Goal: Task Accomplishment & Management: Use online tool/utility

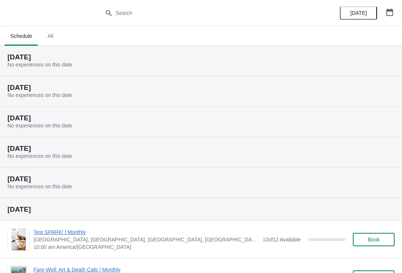
click at [390, 11] on icon "button" at bounding box center [389, 12] width 7 height 7
click at [381, 5] on div "[DATE]" at bounding box center [366, 13] width 71 height 26
click at [395, 10] on button "button" at bounding box center [389, 12] width 13 height 13
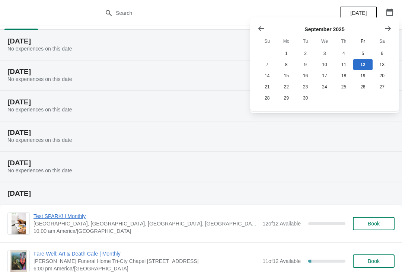
scroll to position [12, 0]
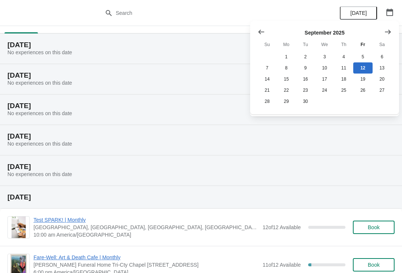
click at [389, 30] on icon "Show next month, October 2025" at bounding box center [387, 31] width 7 height 7
click at [391, 26] on button "Show next month, October 2025" at bounding box center [387, 31] width 13 height 13
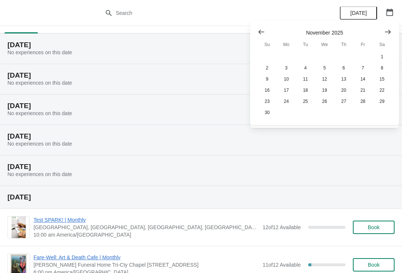
click at [386, 31] on icon "Show next month, December 2025" at bounding box center [387, 31] width 7 height 7
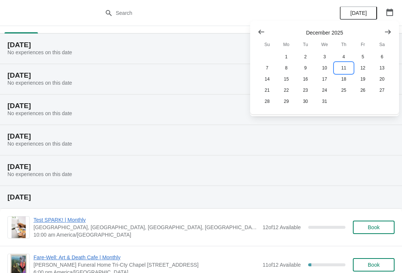
click at [347, 64] on button "11" at bounding box center [343, 68] width 19 height 11
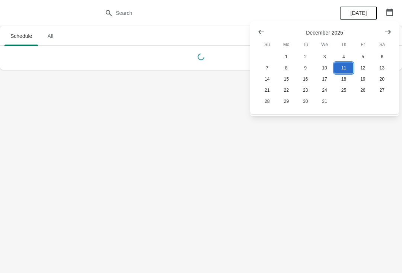
scroll to position [0, 0]
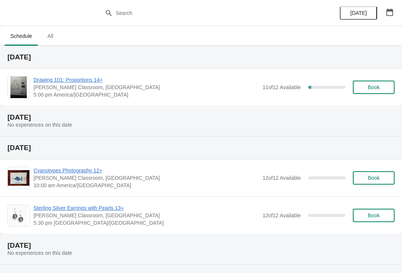
click at [15, 86] on img at bounding box center [18, 88] width 16 height 22
click at [48, 77] on span "Drawing 101: Proportions 14+" at bounding box center [145, 79] width 225 height 7
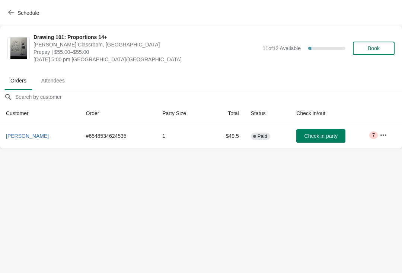
click at [19, 132] on button "[PERSON_NAME]" at bounding box center [27, 135] width 49 height 13
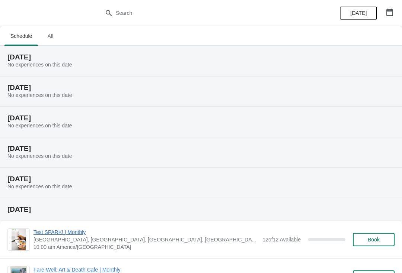
click at [391, 12] on icon "button" at bounding box center [389, 12] width 7 height 7
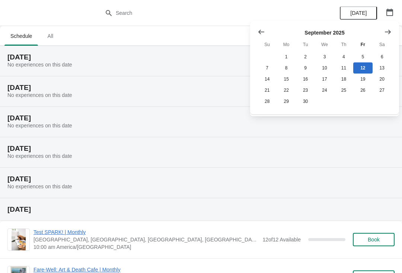
click at [382, 31] on button "Show next month, October 2025" at bounding box center [387, 31] width 13 height 13
click at [381, 33] on button "Show next month, November 2025" at bounding box center [387, 31] width 13 height 13
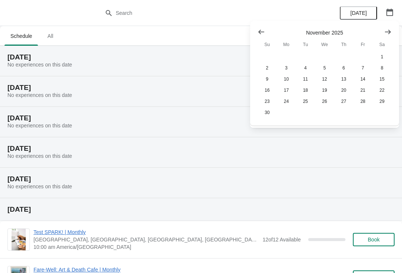
click at [386, 32] on icon "Show next month, December 2025" at bounding box center [388, 31] width 6 height 4
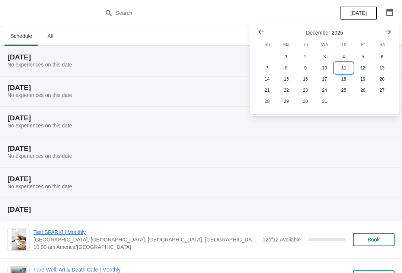
click at [343, 69] on button "11" at bounding box center [343, 68] width 19 height 11
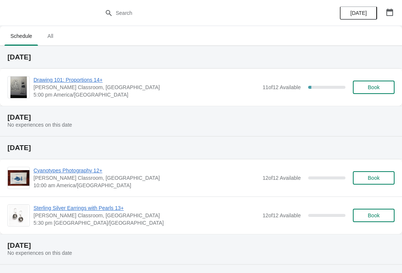
click at [68, 79] on span "Drawing 101: Proportions 14+" at bounding box center [145, 79] width 225 height 7
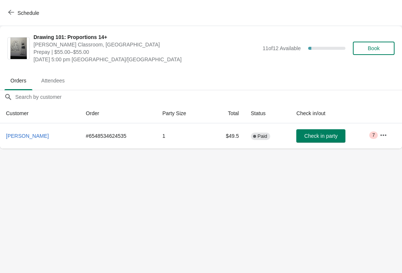
click at [387, 133] on icon "button" at bounding box center [382, 135] width 7 height 7
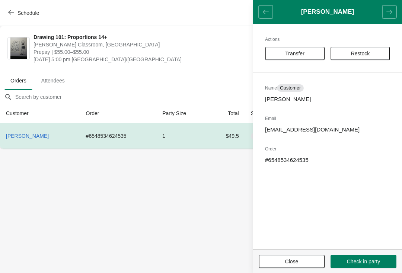
click at [260, 10] on header "[PERSON_NAME]" at bounding box center [327, 12] width 149 height 24
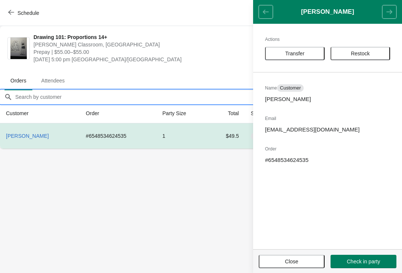
click at [171, 90] on input "Orders filter search" at bounding box center [208, 96] width 387 height 13
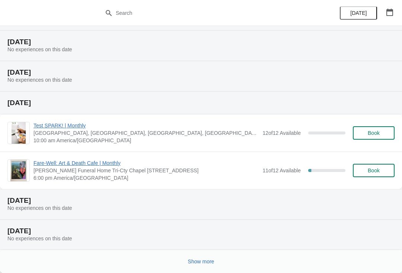
scroll to position [107, 0]
click at [194, 268] on button "Show more" at bounding box center [201, 261] width 32 height 13
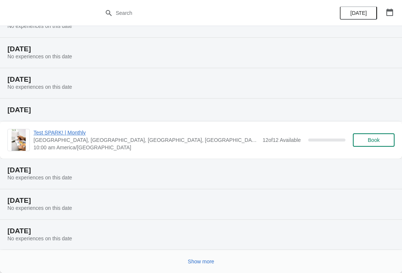
scroll to position [381, 0]
click at [196, 261] on span "Show more" at bounding box center [201, 262] width 26 height 6
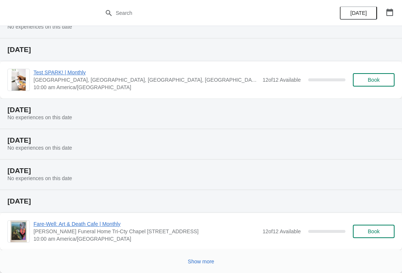
scroll to position [684, 0]
click at [201, 261] on span "Show more" at bounding box center [201, 262] width 26 height 6
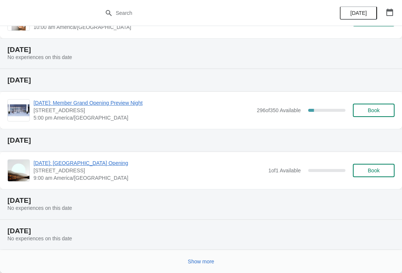
scroll to position [1018, 0]
click at [195, 262] on span "Show more" at bounding box center [201, 262] width 26 height 6
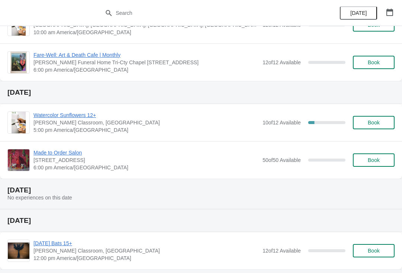
scroll to position [1316, 0]
click at [58, 116] on span "Watercolor Sunflowers 12+" at bounding box center [145, 114] width 225 height 7
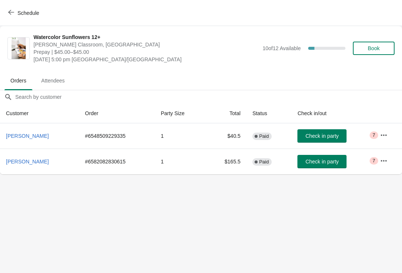
click at [381, 132] on icon "button" at bounding box center [383, 135] width 7 height 7
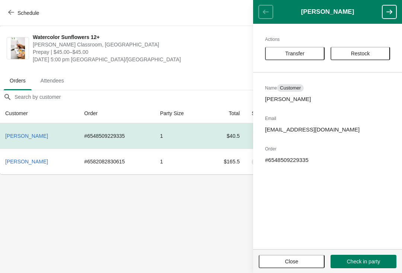
scroll to position [0, 0]
click at [294, 259] on span "Close" at bounding box center [291, 262] width 13 height 6
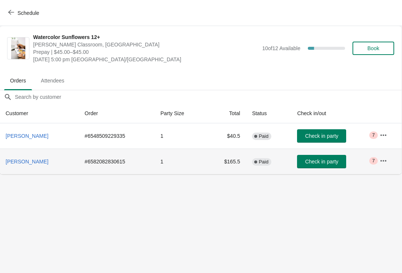
click at [381, 154] on button "button" at bounding box center [382, 160] width 13 height 13
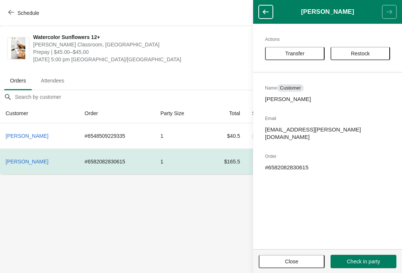
click at [292, 261] on span "Close" at bounding box center [291, 262] width 13 height 6
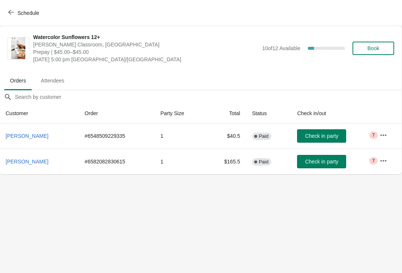
click at [293, 262] on body "Schedule Watercolor Sunflowers 12+ [PERSON_NAME] Classroom, Trout Museum of Art…" at bounding box center [201, 136] width 402 height 273
click at [386, 165] on button "button" at bounding box center [382, 160] width 13 height 13
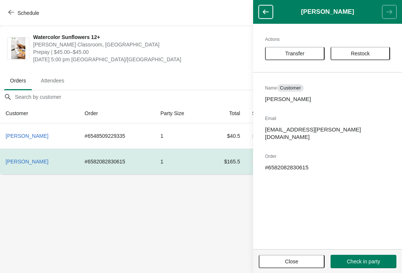
click at [290, 256] on button "Close" at bounding box center [292, 261] width 66 height 13
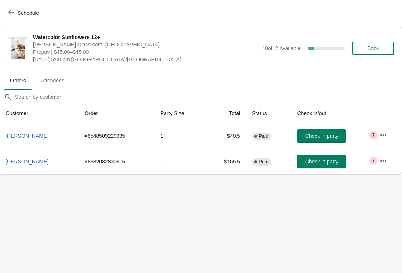
click at [23, 160] on span "[PERSON_NAME]" at bounding box center [27, 162] width 43 height 6
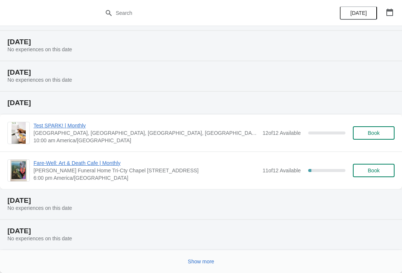
scroll to position [107, 0]
click at [204, 260] on span "Show more" at bounding box center [201, 262] width 26 height 6
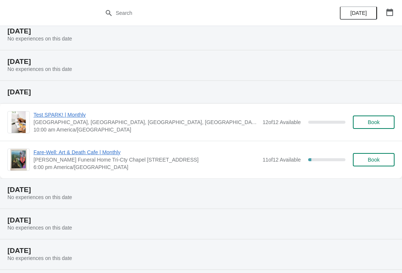
click at [107, 152] on span "Fare-Well: Art & Death Cafe | Monthly" at bounding box center [145, 152] width 225 height 7
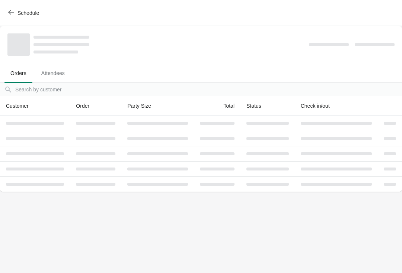
scroll to position [0, 0]
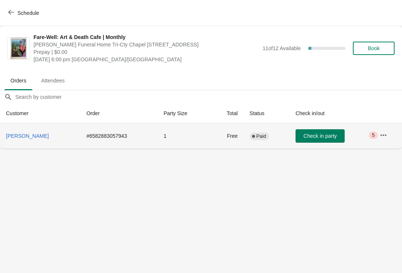
click at [375, 135] on span "Critical 5" at bounding box center [373, 135] width 9 height 7
click at [382, 135] on icon "button" at bounding box center [383, 134] width 6 height 1
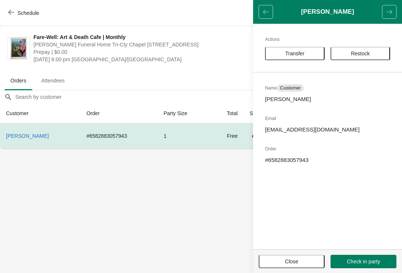
click at [336, 15] on h1 "Gina Blazek" at bounding box center [327, 11] width 109 height 7
click at [291, 100] on p "Gina Blazek" at bounding box center [327, 99] width 125 height 7
click at [300, 87] on span "Customer" at bounding box center [290, 88] width 21 height 6
click at [291, 267] on button "Close" at bounding box center [292, 261] width 66 height 13
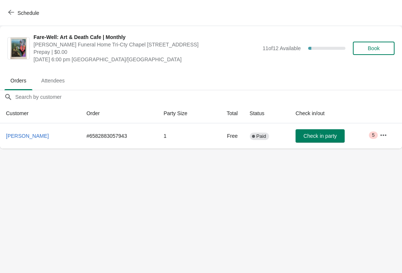
click at [378, 135] on button "button" at bounding box center [382, 135] width 13 height 13
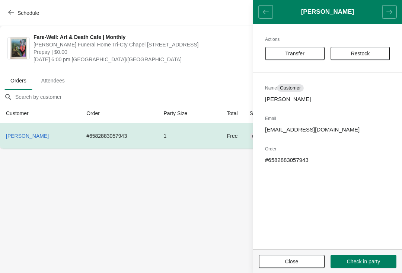
scroll to position [0, 0]
click at [303, 268] on button "Close" at bounding box center [292, 261] width 66 height 13
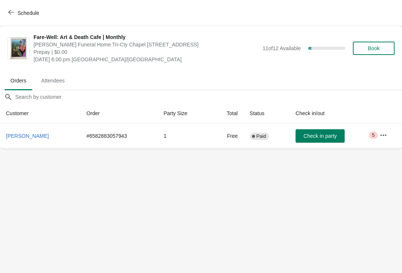
click at [58, 76] on span "Attendees" at bounding box center [52, 80] width 35 height 13
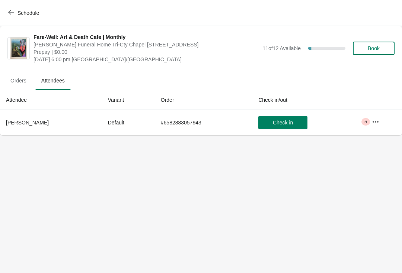
click at [375, 126] on button "button" at bounding box center [375, 121] width 13 height 13
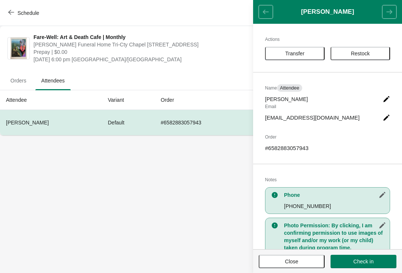
click at [299, 251] on footer "Close Check in" at bounding box center [327, 262] width 149 height 24
click at [294, 266] on button "Close" at bounding box center [292, 261] width 66 height 13
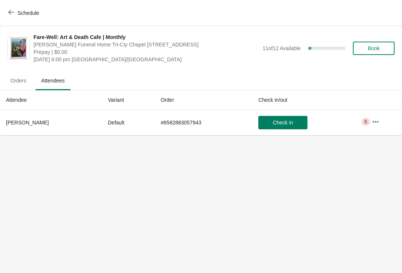
click at [12, 99] on th "Attendee" at bounding box center [51, 100] width 102 height 20
click at [13, 84] on span "Orders" at bounding box center [18, 80] width 28 height 13
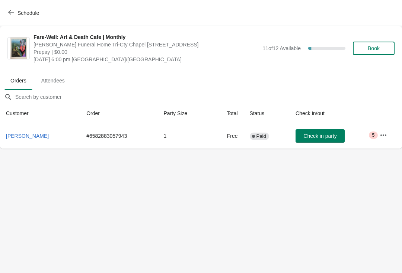
click at [52, 83] on span "Attendees" at bounding box center [52, 80] width 35 height 13
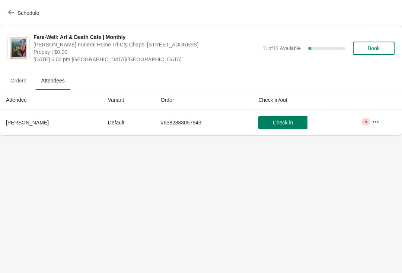
click at [374, 116] on button "button" at bounding box center [375, 121] width 13 height 13
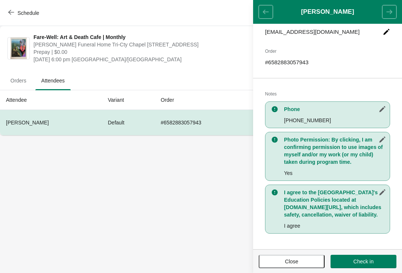
scroll to position [96, 0]
